Goal: Ask a question

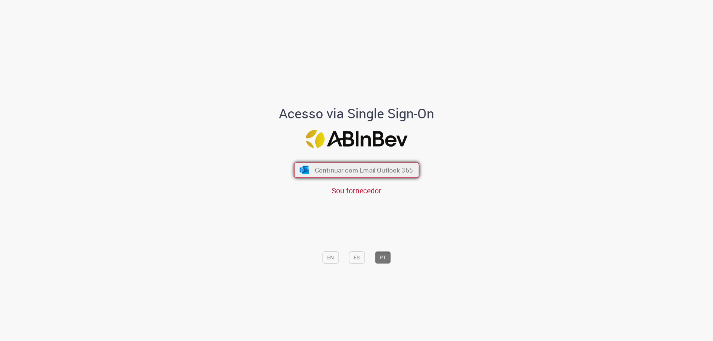
drag, startPoint x: 0, startPoint y: 0, endPoint x: 362, endPoint y: 165, distance: 397.6
click at [362, 165] on button "Continuar com Email Outlook 365" at bounding box center [356, 171] width 125 height 16
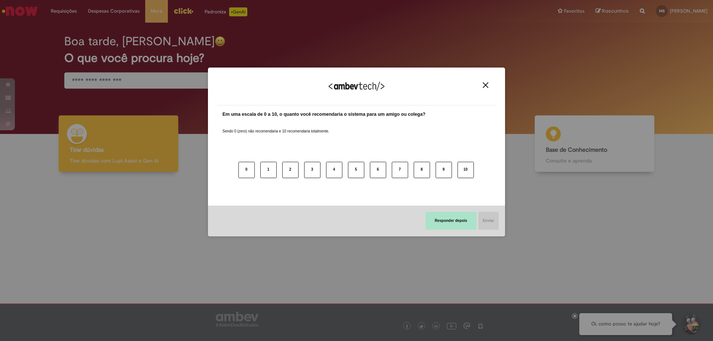
click at [456, 224] on button "Responder depois" at bounding box center [450, 221] width 51 height 18
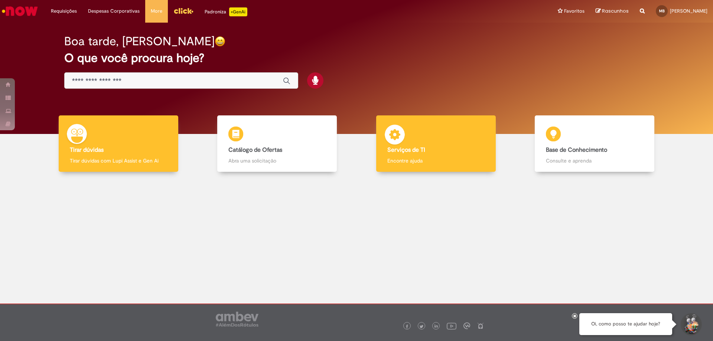
click at [431, 160] on p "Encontre ajuda" at bounding box center [435, 160] width 97 height 7
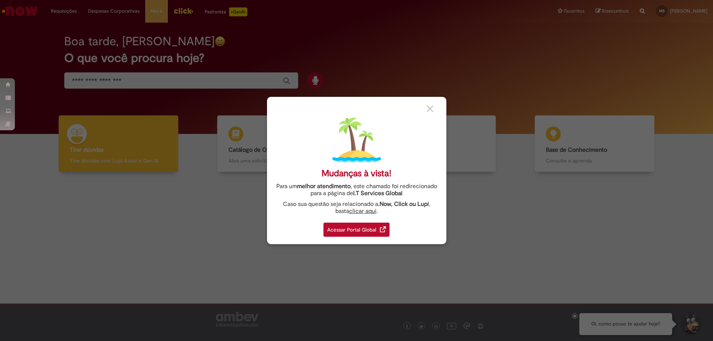
click at [360, 231] on div "Acessar Portal Global" at bounding box center [356, 230] width 66 height 14
